Goal: Transaction & Acquisition: Purchase product/service

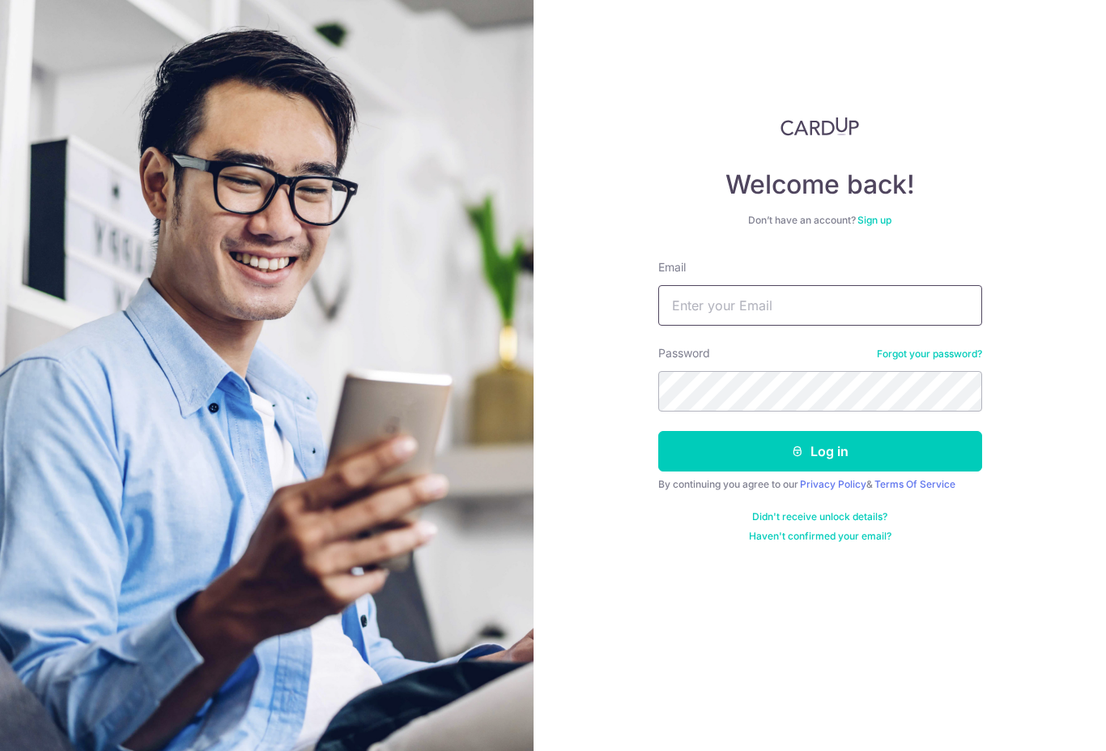
type input "wyvern5002@hotmail.com"
click at [820, 451] on button "Log in" at bounding box center [820, 451] width 324 height 40
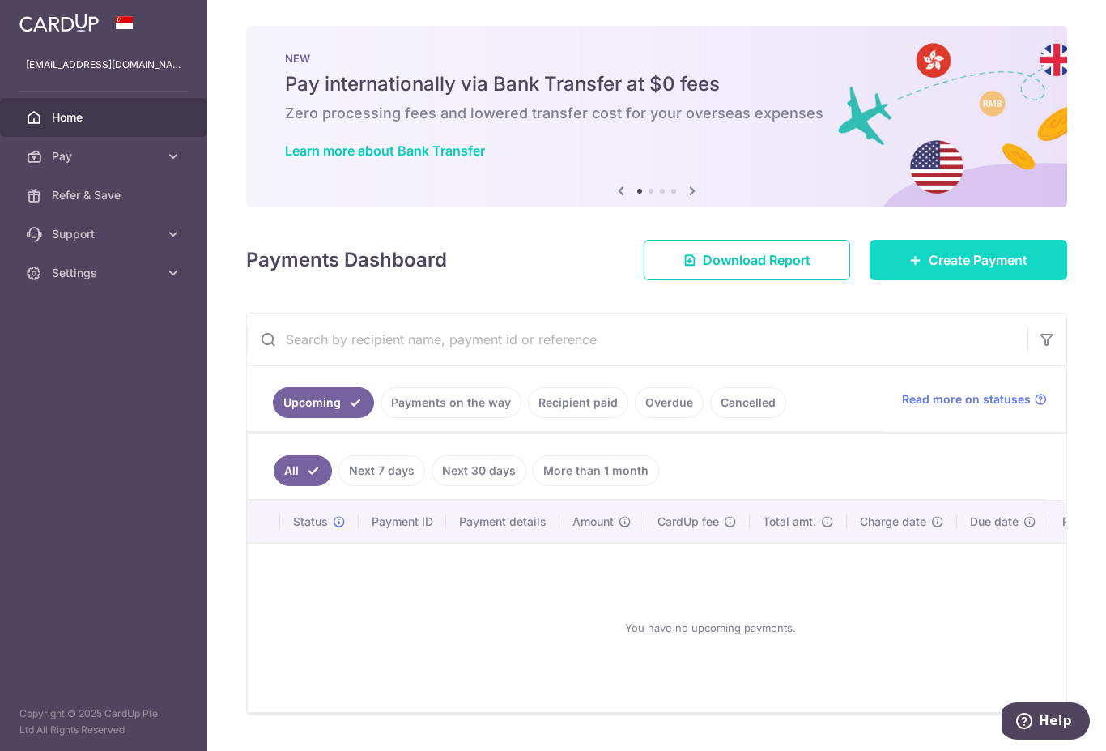
click at [965, 270] on span "Create Payment" at bounding box center [978, 259] width 99 height 19
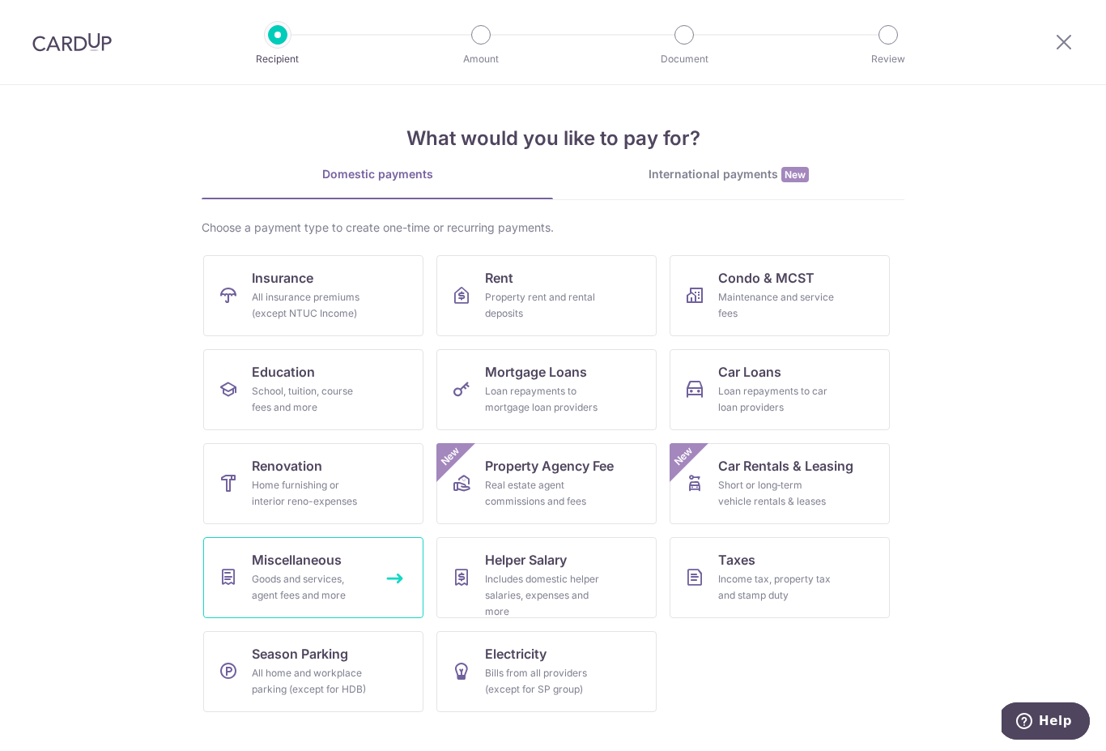
click at [368, 574] on link "Miscellaneous Goods and services, agent fees and more" at bounding box center [313, 577] width 220 height 81
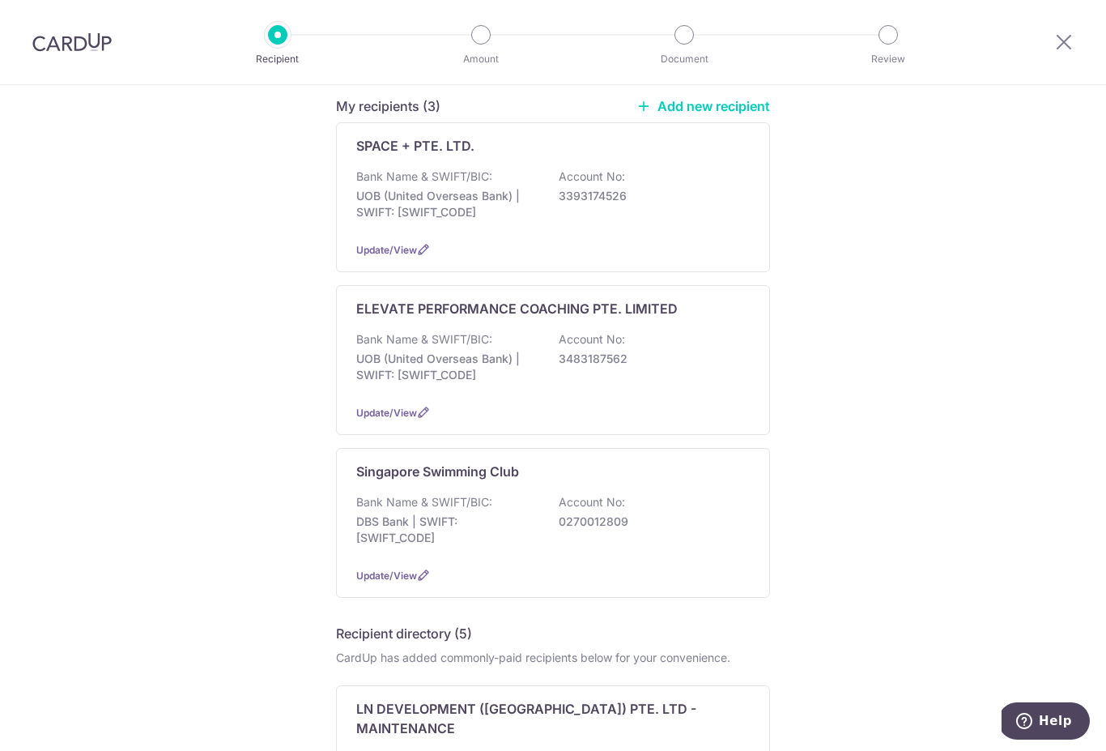
scroll to position [340, 0]
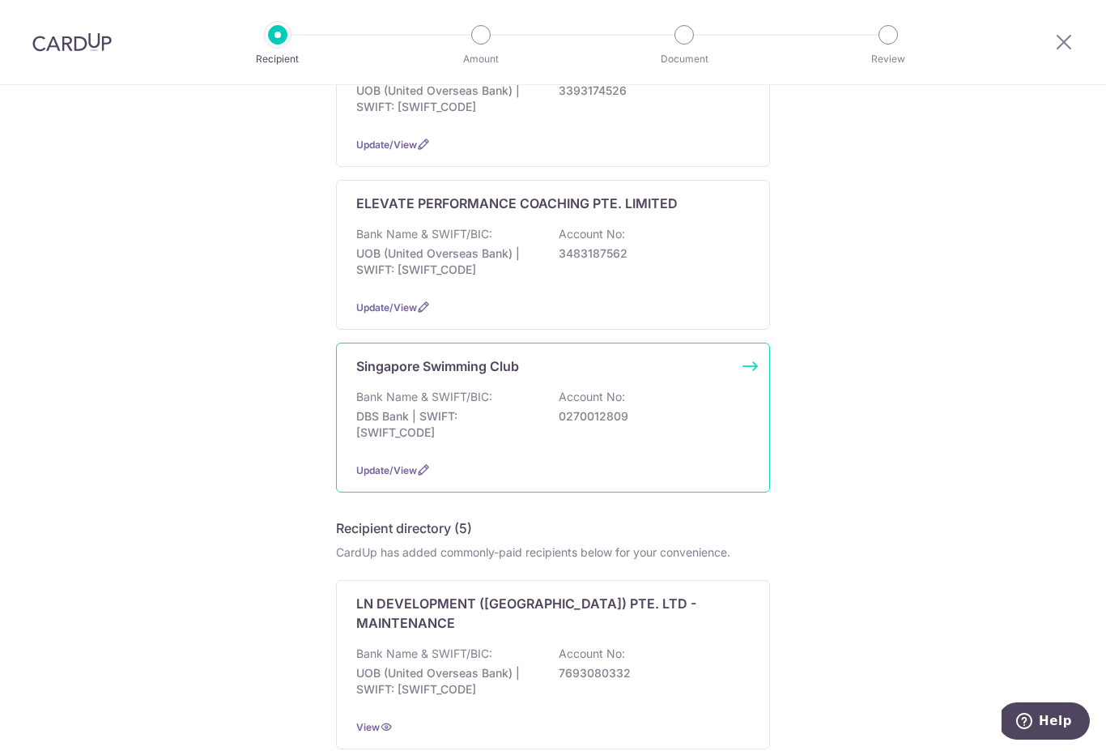
click at [703, 418] on div "Bank Name & SWIFT/BIC: DBS Bank | SWIFT: DBSSSGSGXXX Account No: 0270012809" at bounding box center [553, 419] width 394 height 60
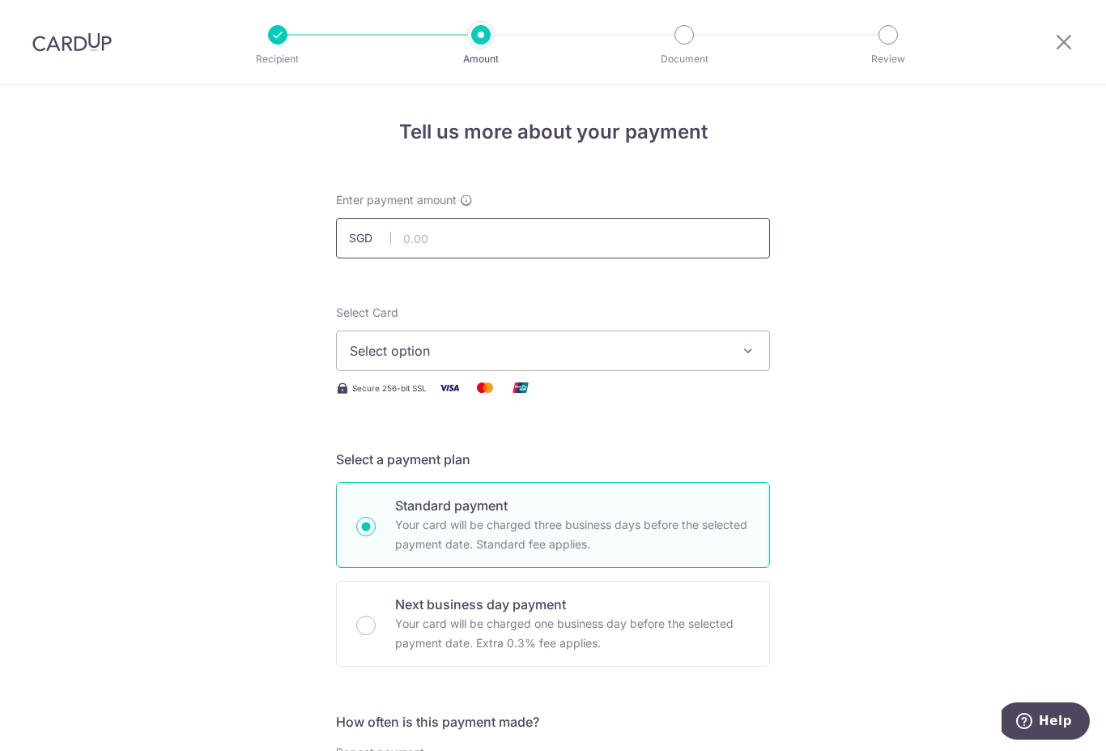
click at [713, 255] on input "text" at bounding box center [553, 238] width 434 height 40
type input "210.38"
click at [759, 369] on button "Select option" at bounding box center [553, 350] width 434 height 40
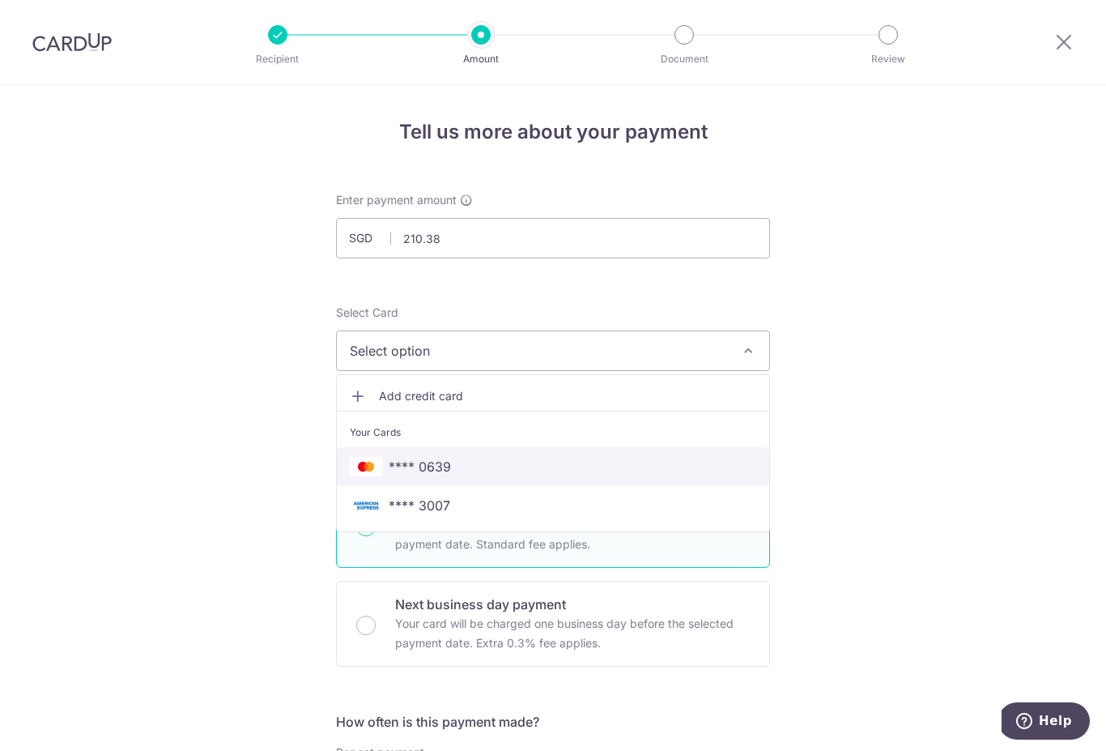
click at [651, 485] on link "**** 0639" at bounding box center [553, 466] width 432 height 39
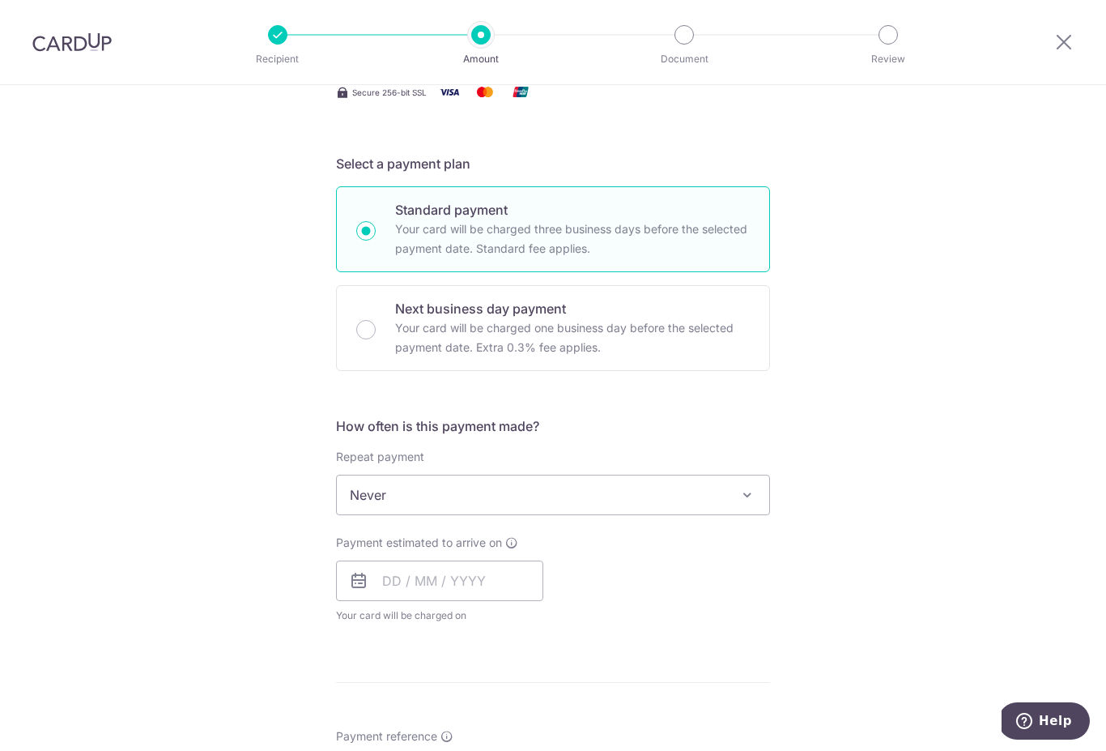
scroll to position [372, 0]
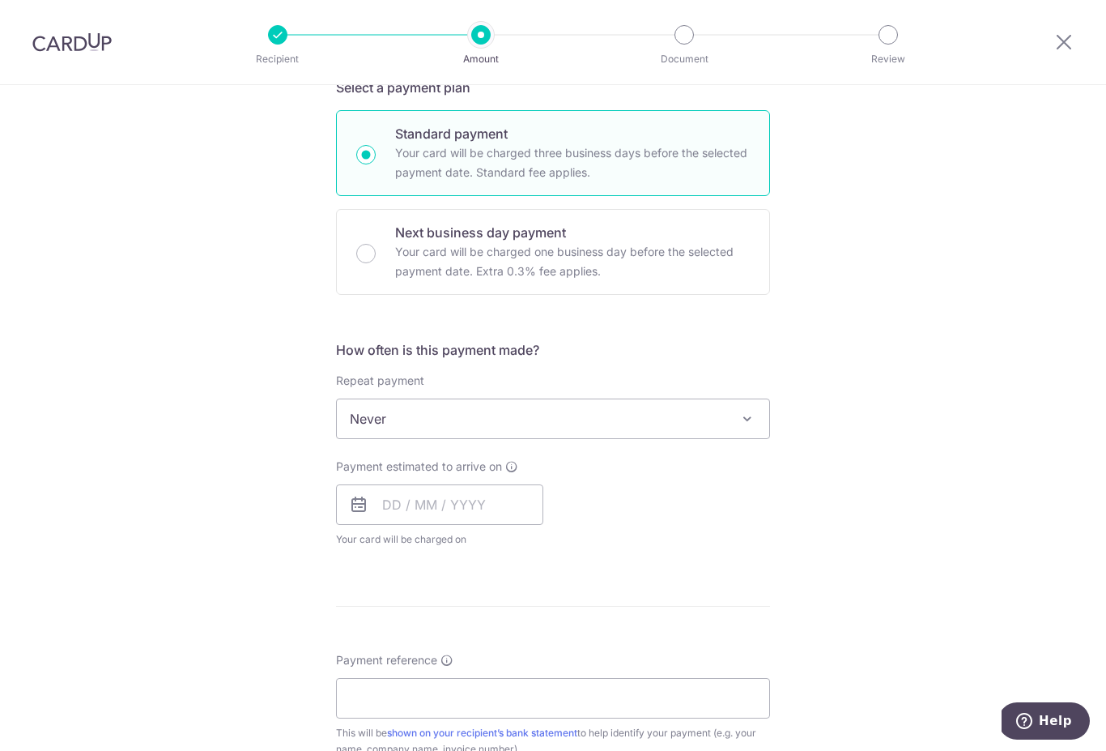
click at [735, 438] on span "Never" at bounding box center [553, 418] width 432 height 39
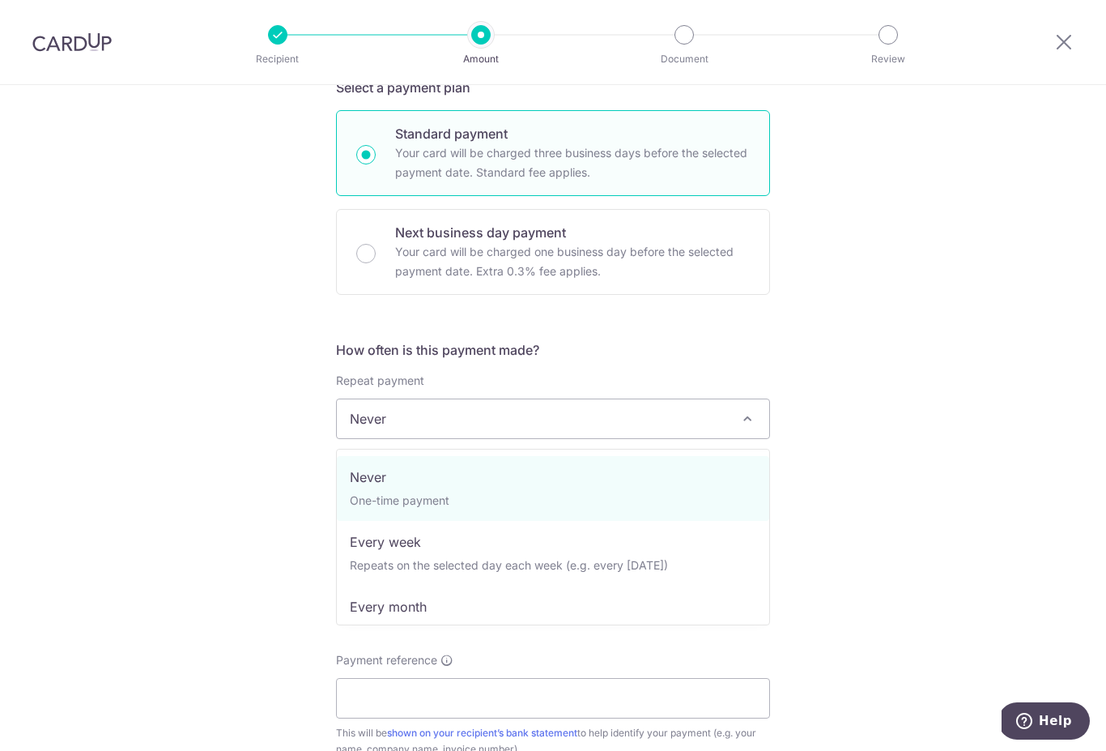
click at [864, 423] on div "Tell us more about your payment Enter payment amount SGD 210.38 210.38 Select C…" at bounding box center [553, 445] width 1106 height 1465
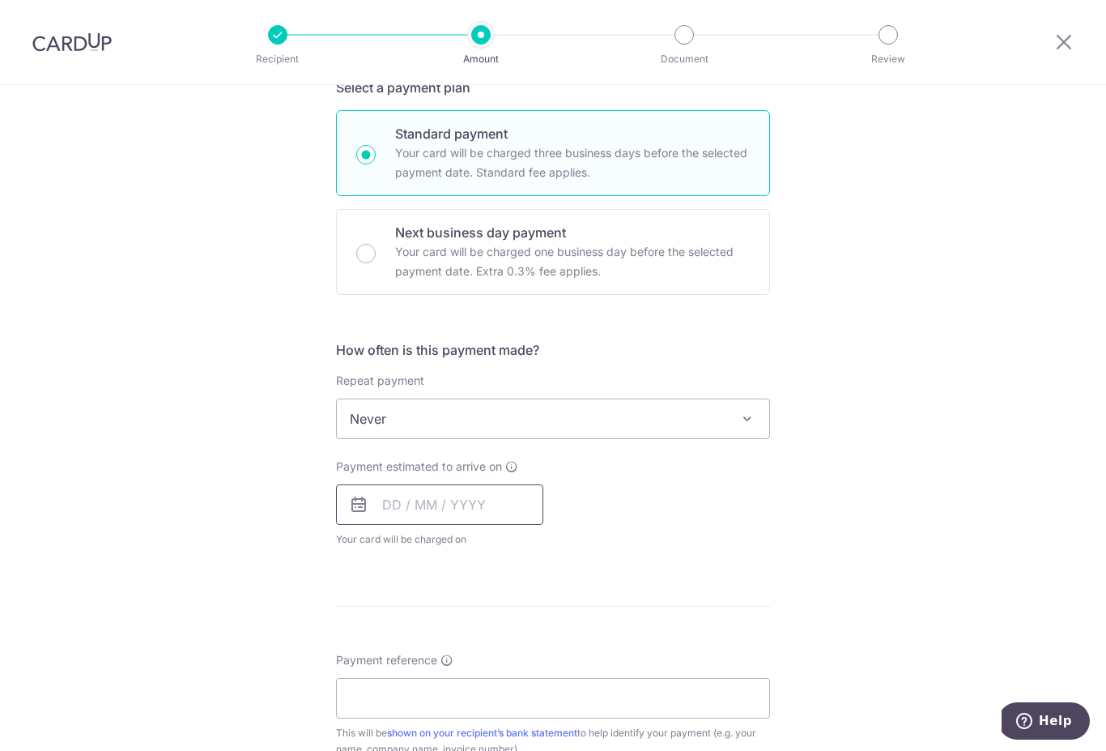
click at [510, 508] on input "text" at bounding box center [439, 504] width 207 height 40
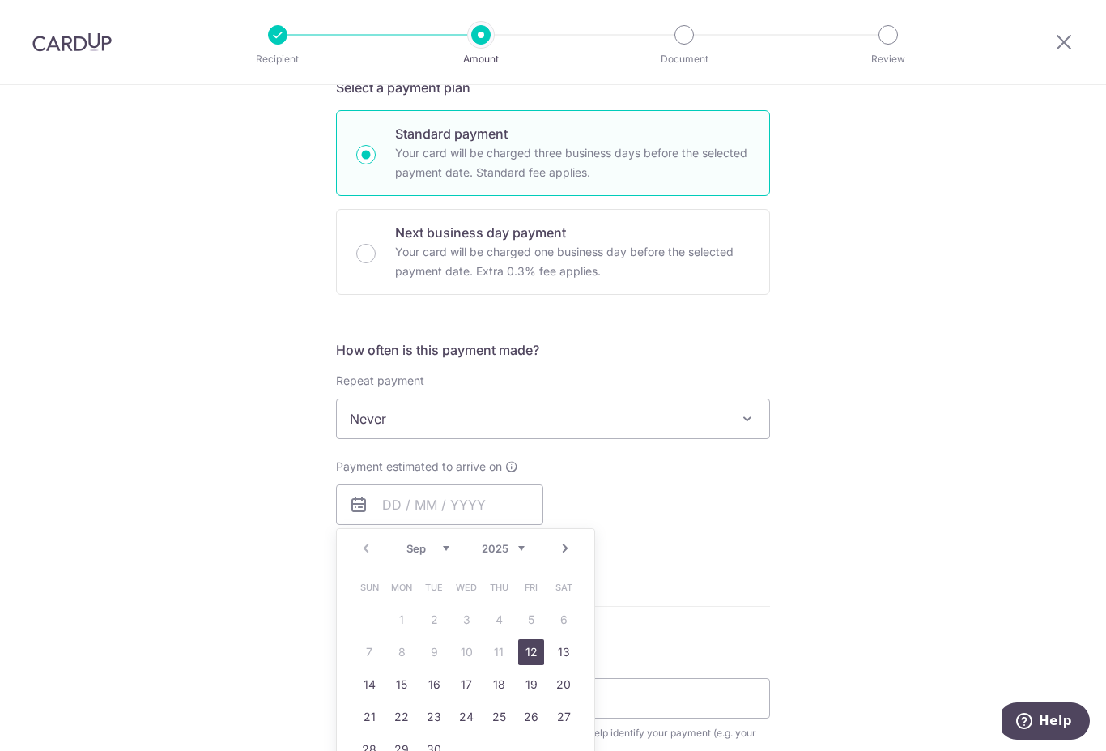
click at [535, 654] on link "12" at bounding box center [531, 652] width 26 height 26
type input "[DATE]"
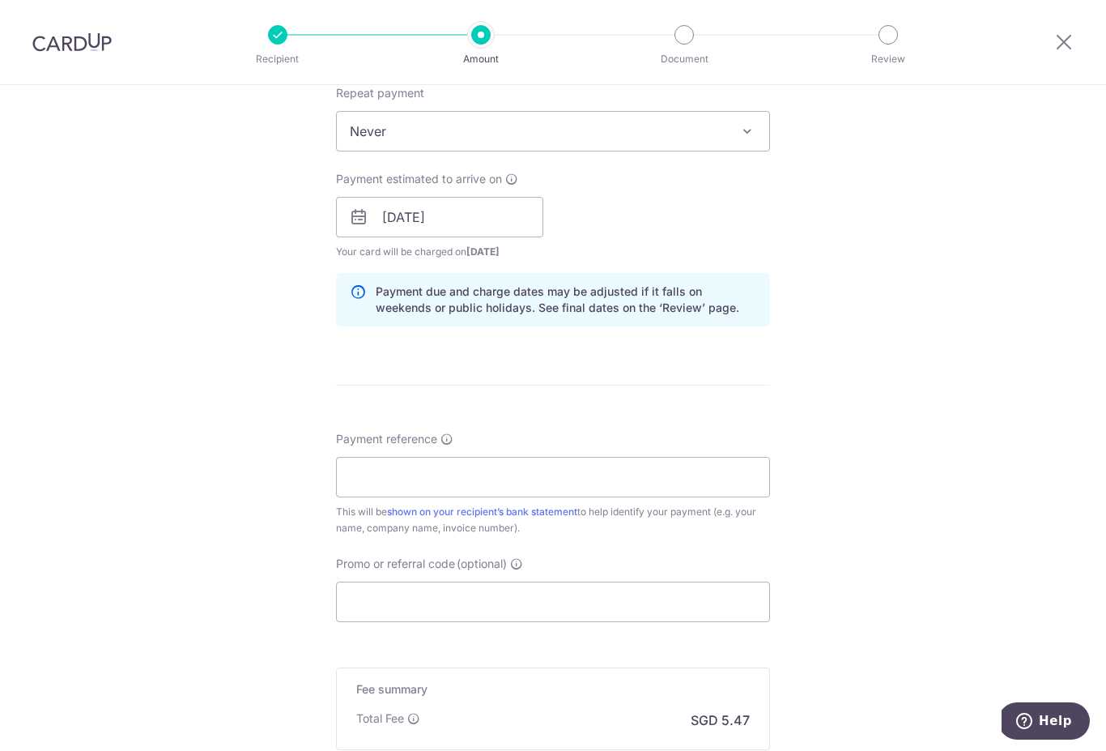
scroll to position [724, 0]
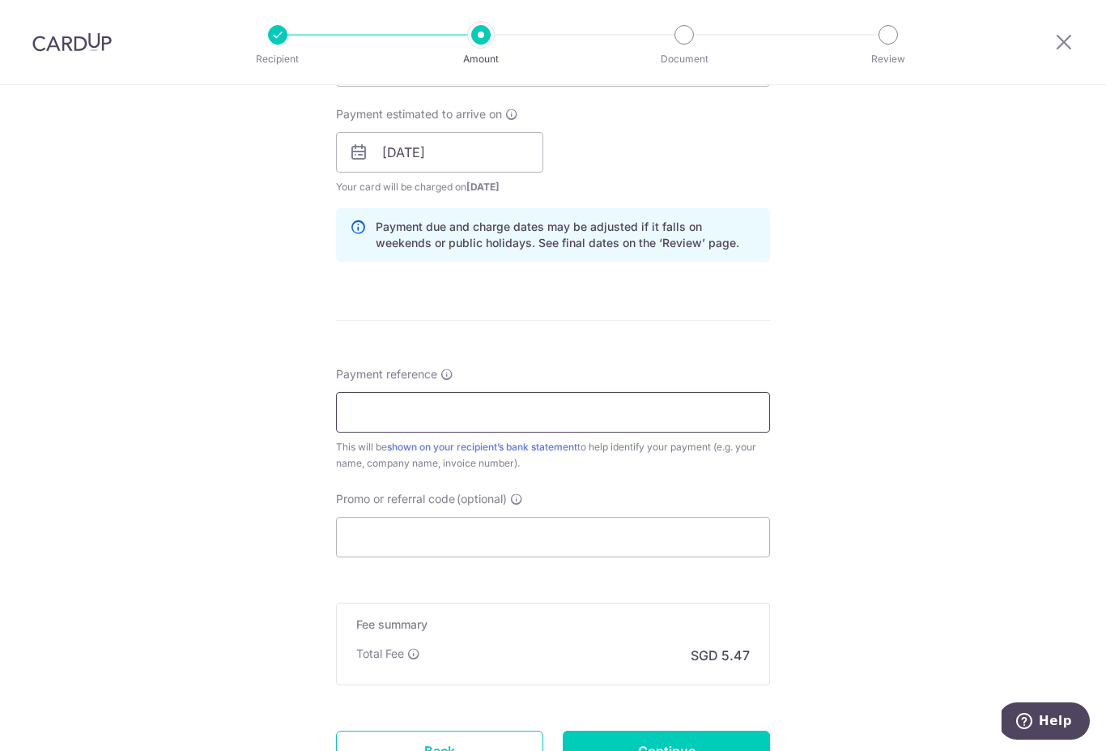
click at [696, 432] on input "Payment reference" at bounding box center [553, 412] width 434 height 40
type input "LI829"
click at [662, 530] on input "Promo or referral code (optional)" at bounding box center [553, 537] width 434 height 40
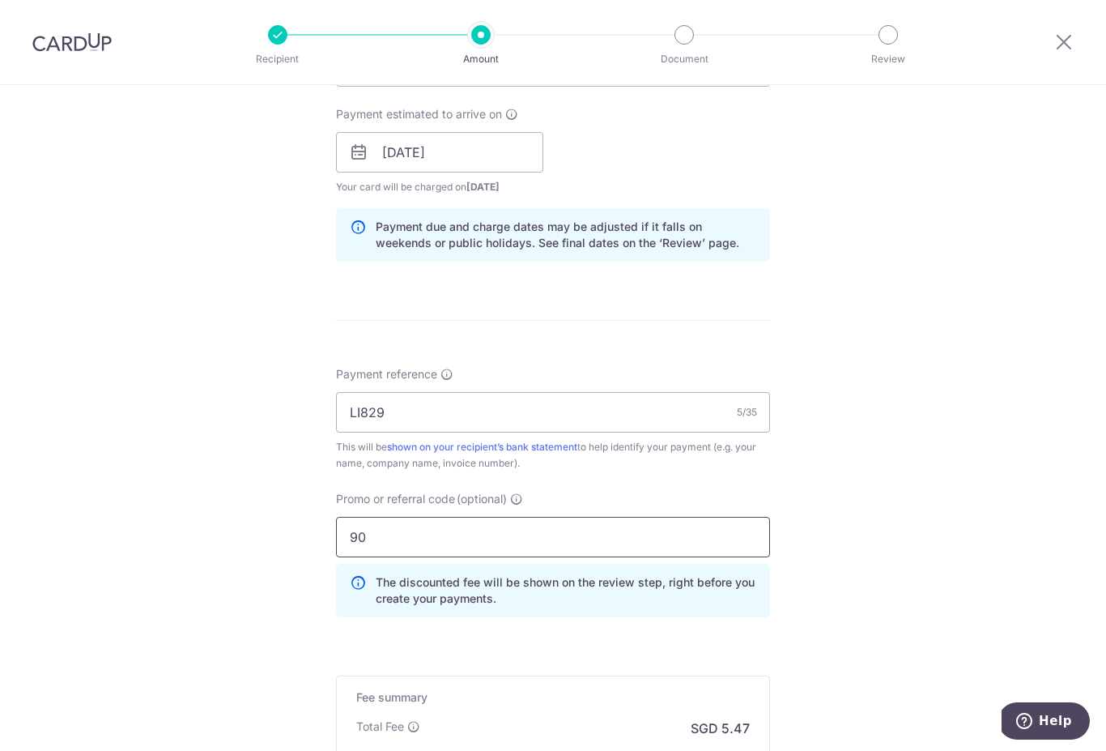
type input "9"
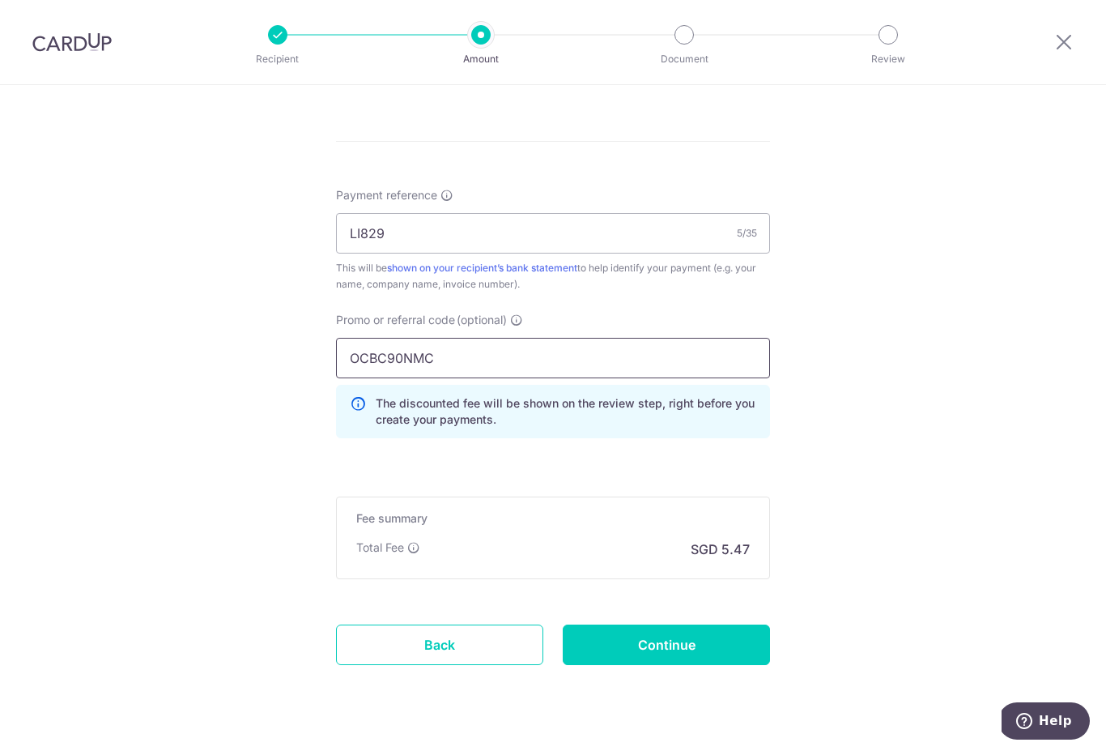
scroll to position [901, 0]
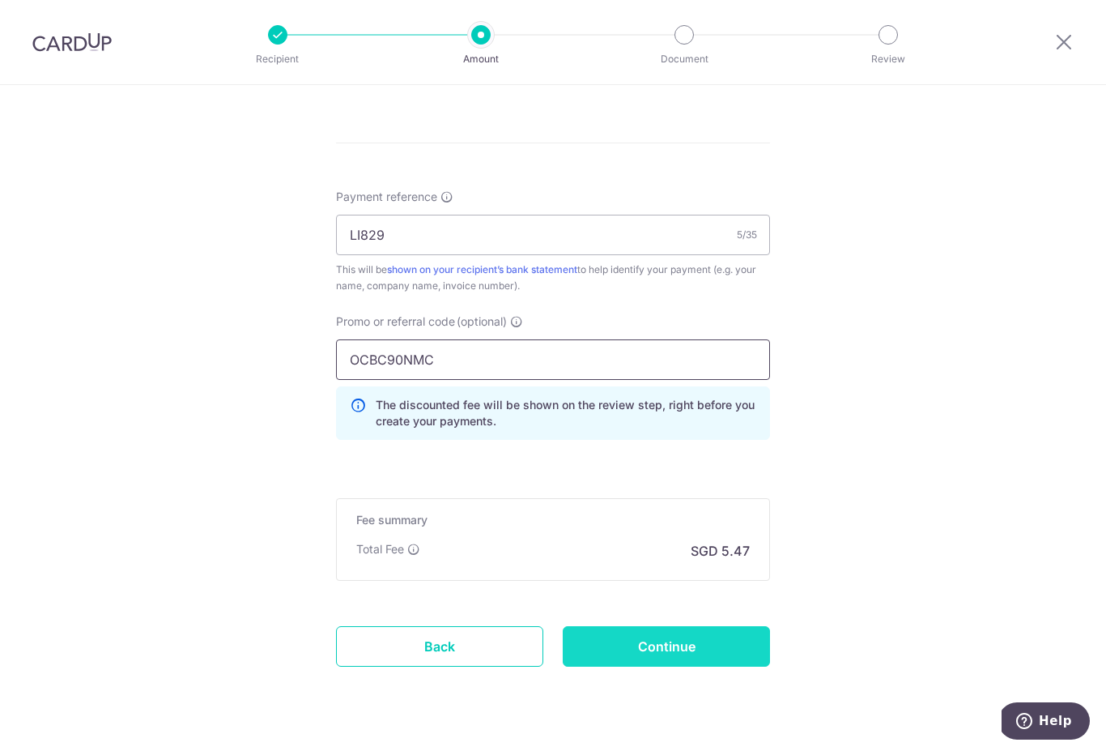
type input "OCBC90NMC"
click at [713, 649] on input "Continue" at bounding box center [666, 646] width 207 height 40
type input "Create Schedule"
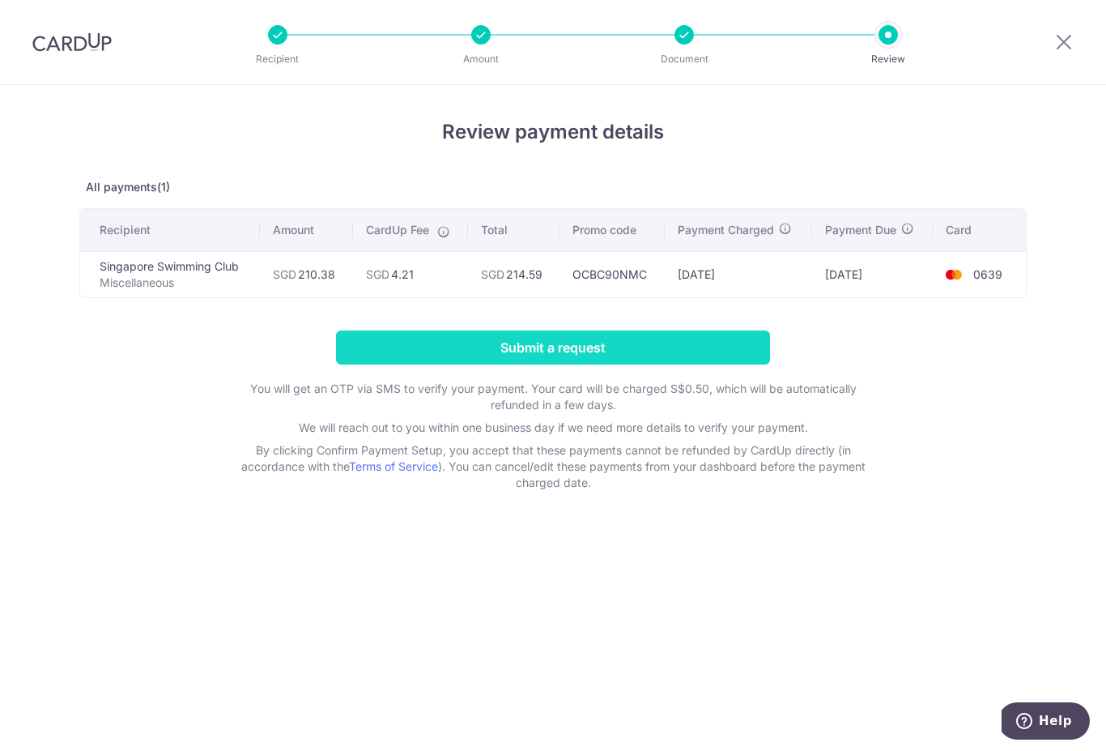
click at [734, 356] on input "Submit a request" at bounding box center [553, 347] width 434 height 34
